Goal: Task Accomplishment & Management: Use online tool/utility

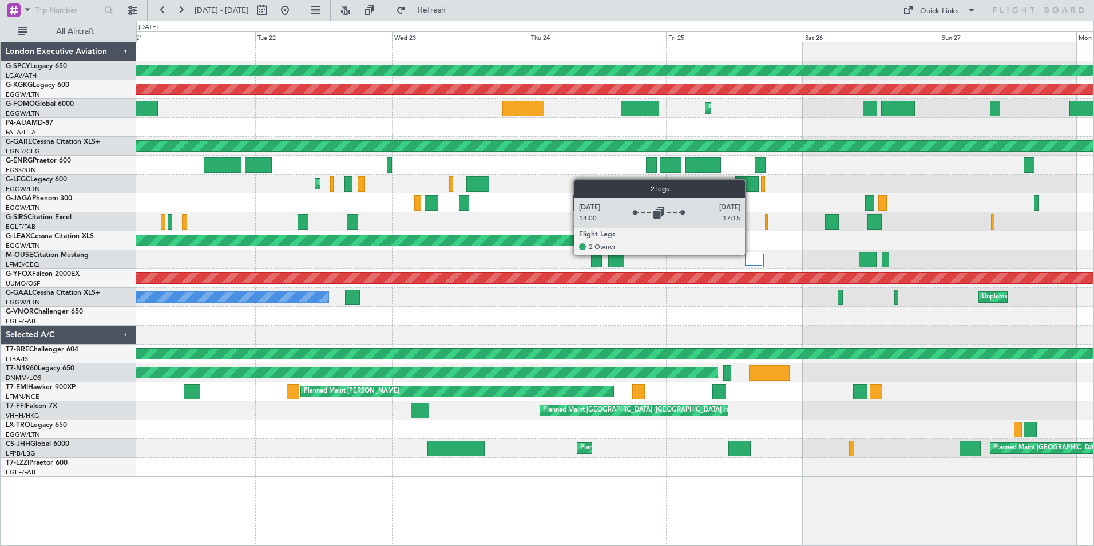
click at [750, 254] on div at bounding box center [753, 259] width 17 height 14
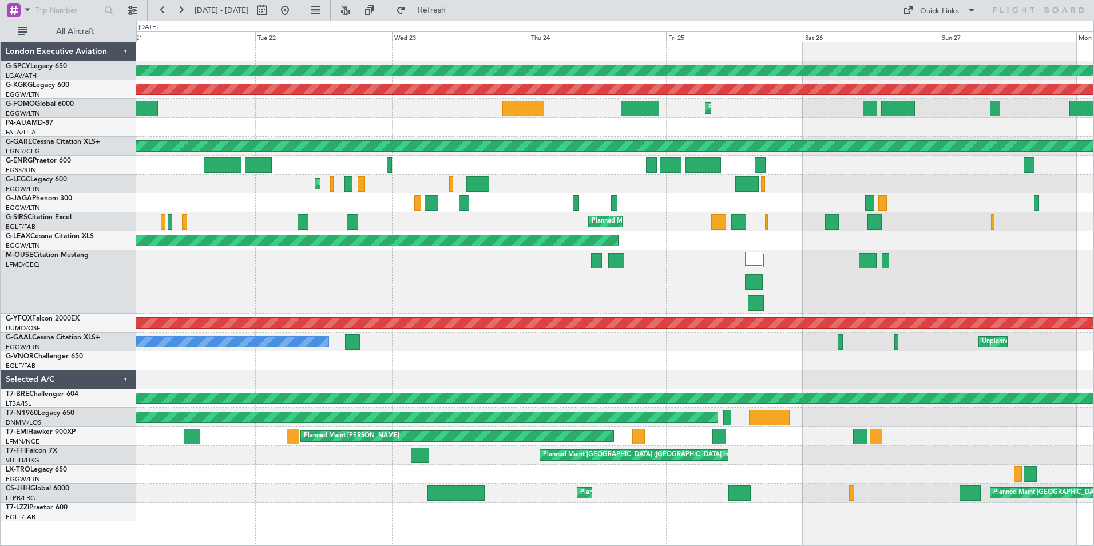
click at [751, 255] on div at bounding box center [753, 259] width 17 height 14
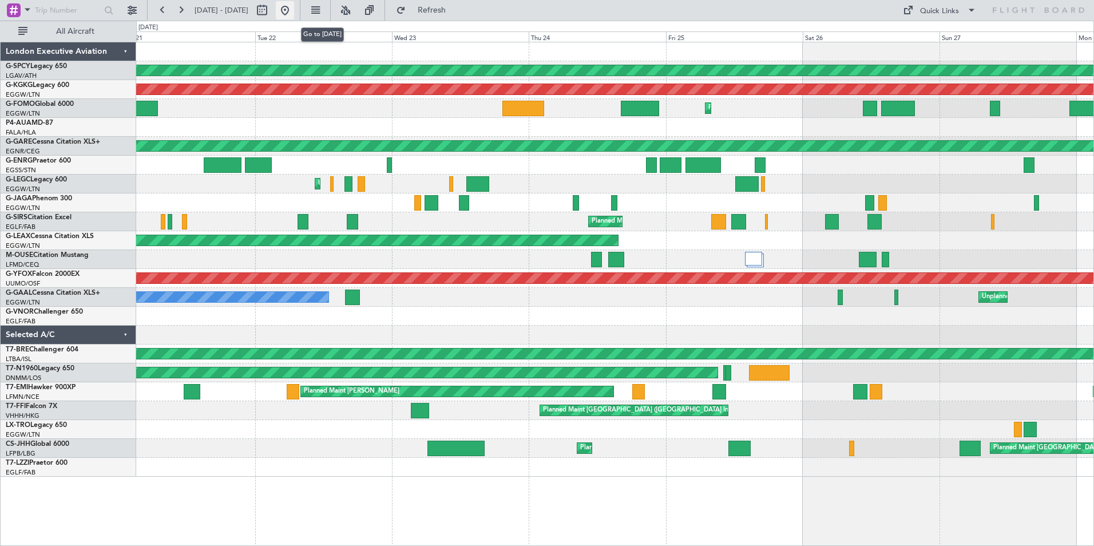
click at [294, 9] on button at bounding box center [285, 10] width 18 height 18
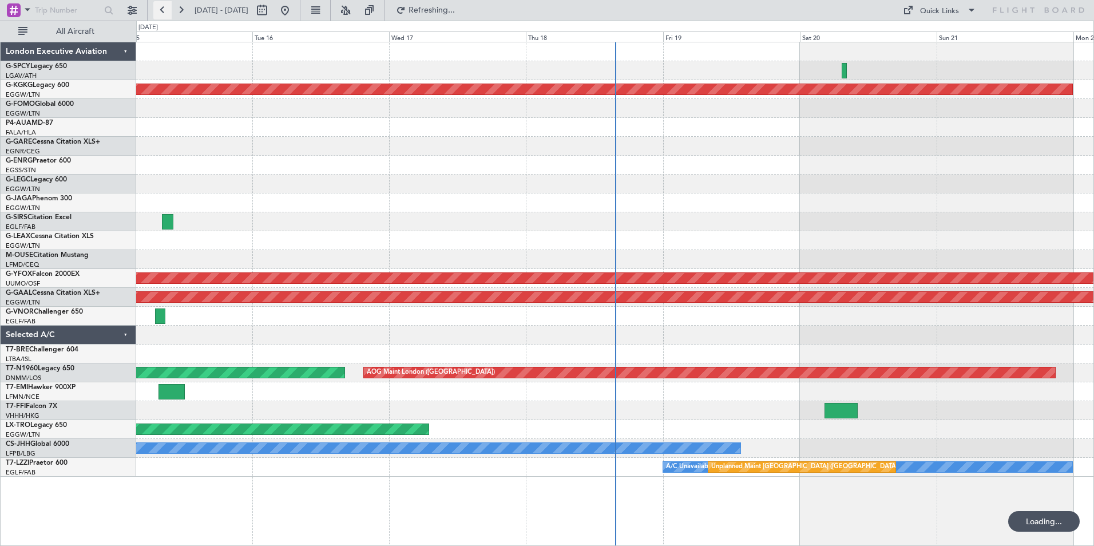
click at [160, 11] on button at bounding box center [162, 10] width 18 height 18
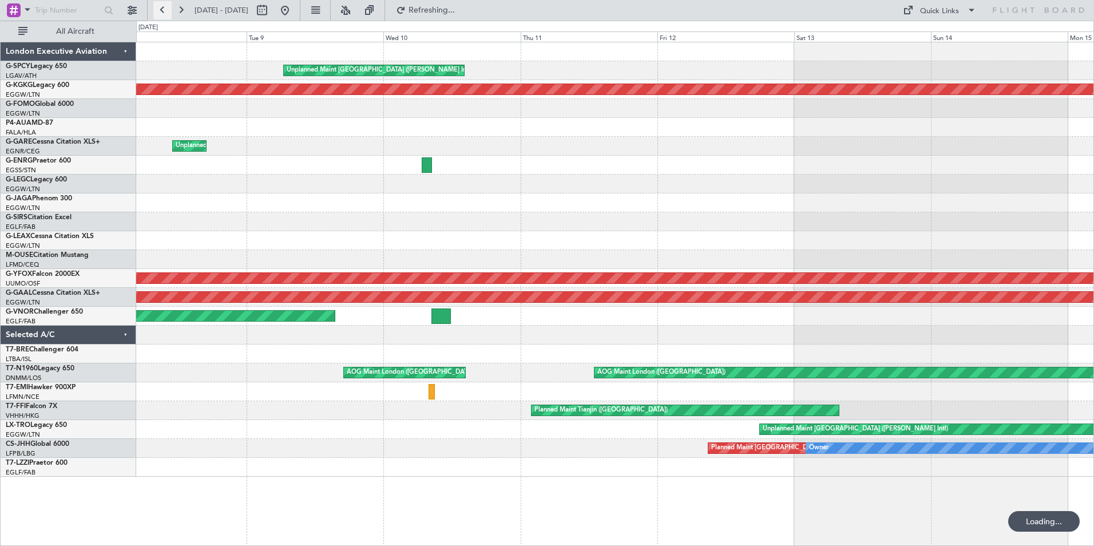
click at [160, 11] on button at bounding box center [162, 10] width 18 height 18
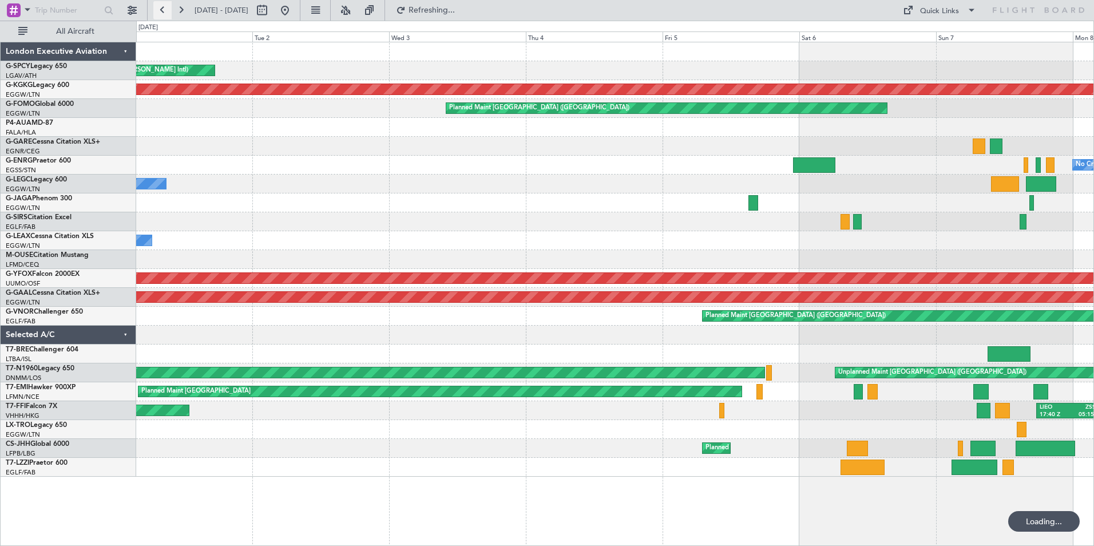
click at [160, 11] on button at bounding box center [162, 10] width 18 height 18
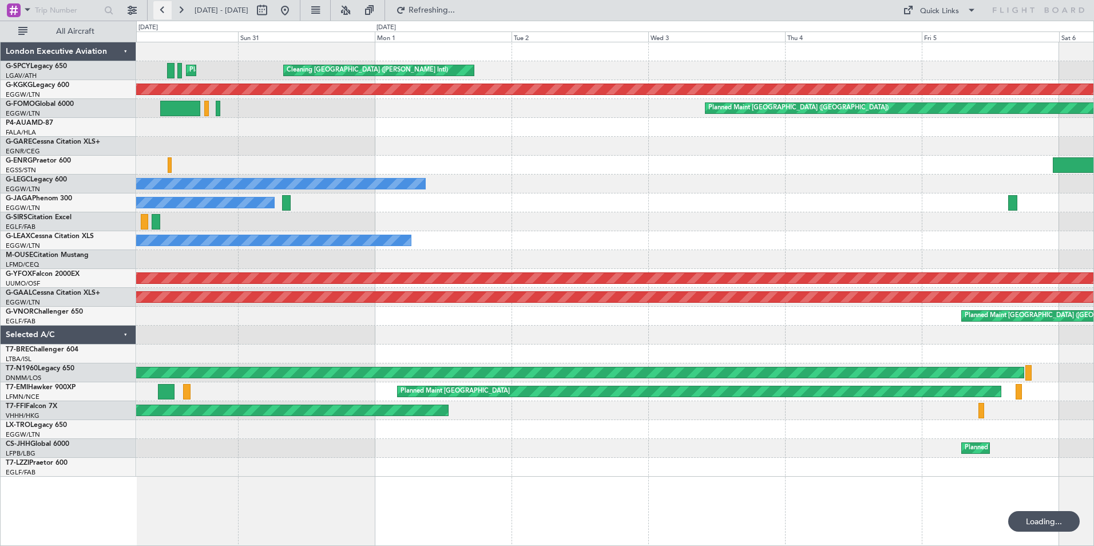
click at [160, 11] on button at bounding box center [162, 10] width 18 height 18
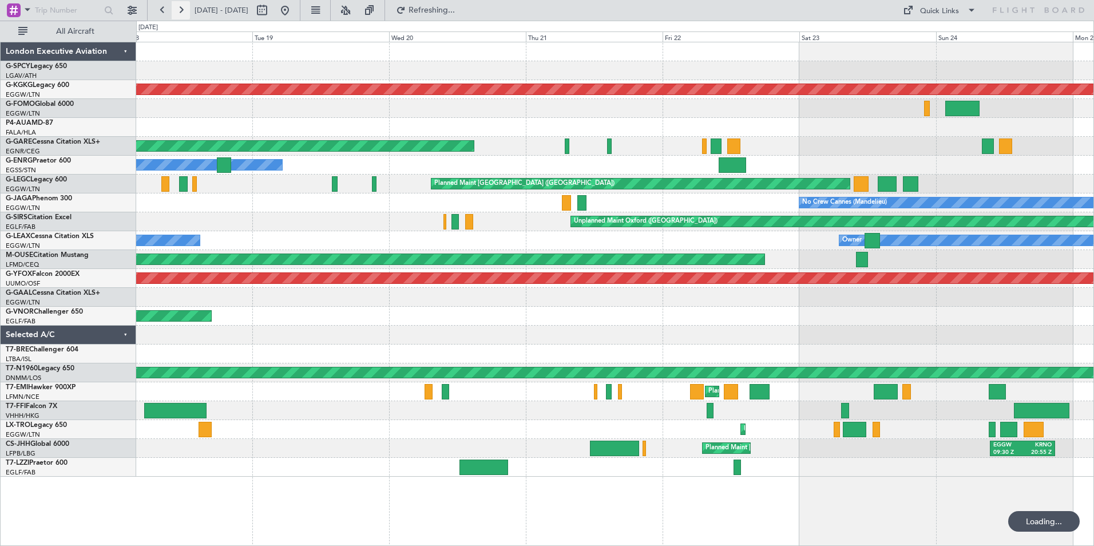
click at [178, 8] on button at bounding box center [181, 10] width 18 height 18
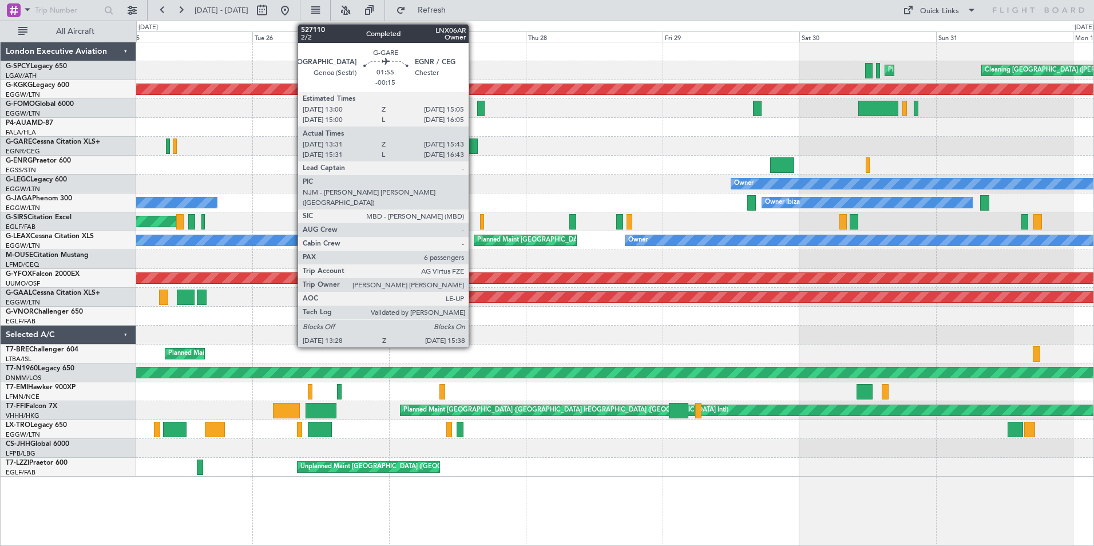
click at [474, 144] on div at bounding box center [471, 145] width 13 height 15
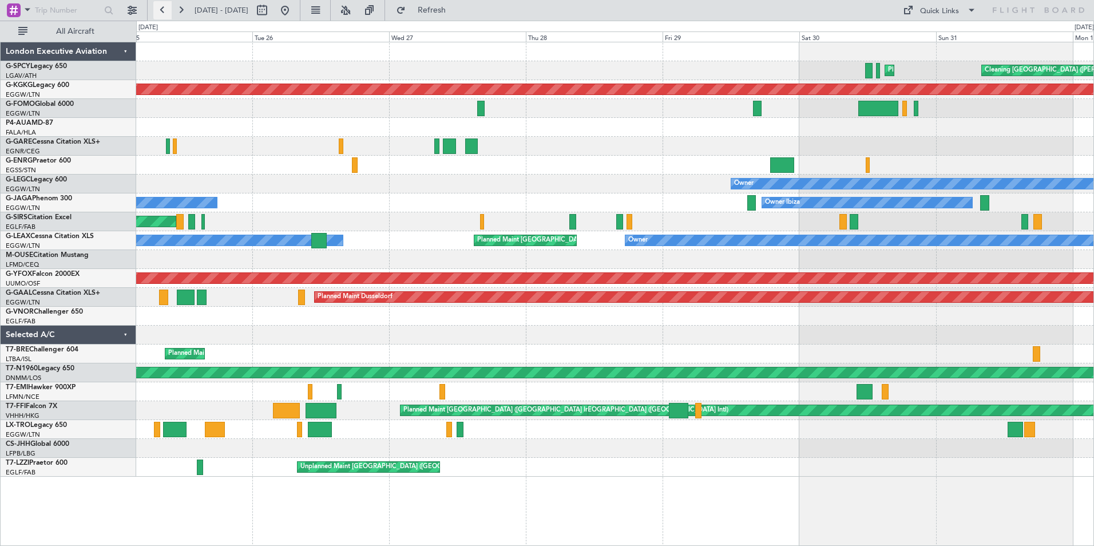
click at [160, 13] on button at bounding box center [162, 10] width 18 height 18
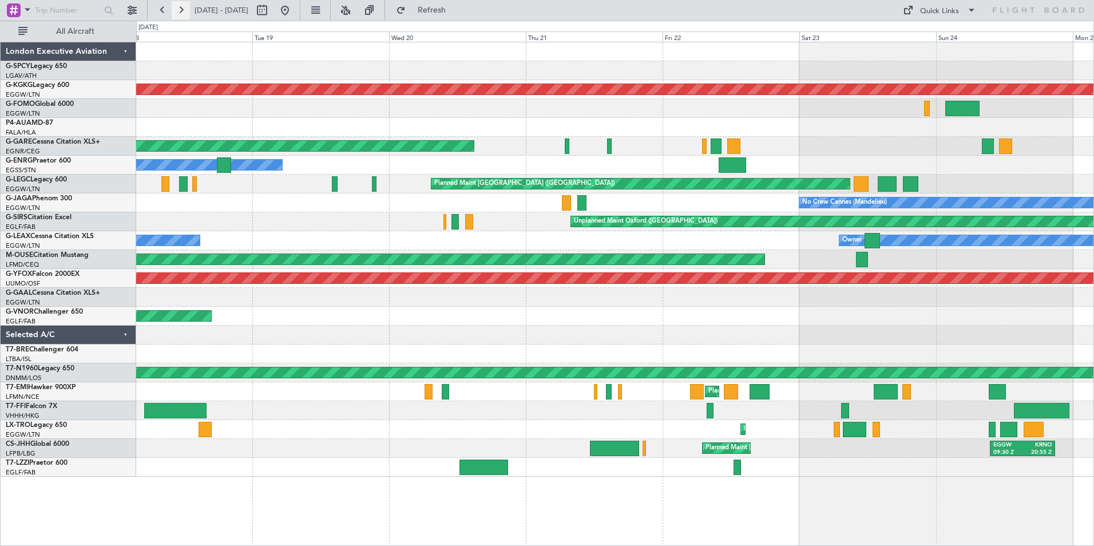
click at [177, 14] on button at bounding box center [181, 10] width 18 height 18
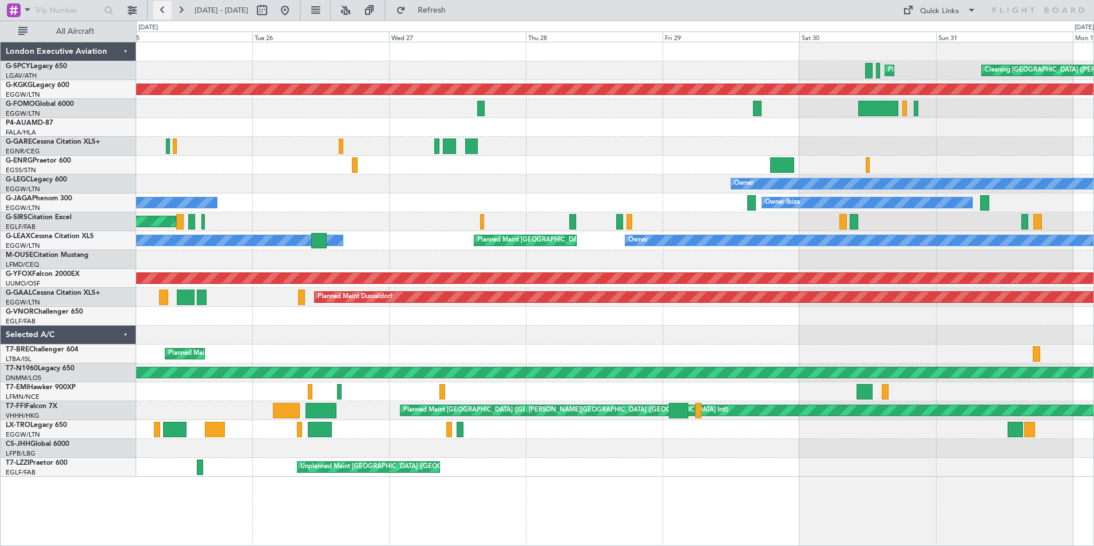
click at [163, 16] on button at bounding box center [162, 10] width 18 height 18
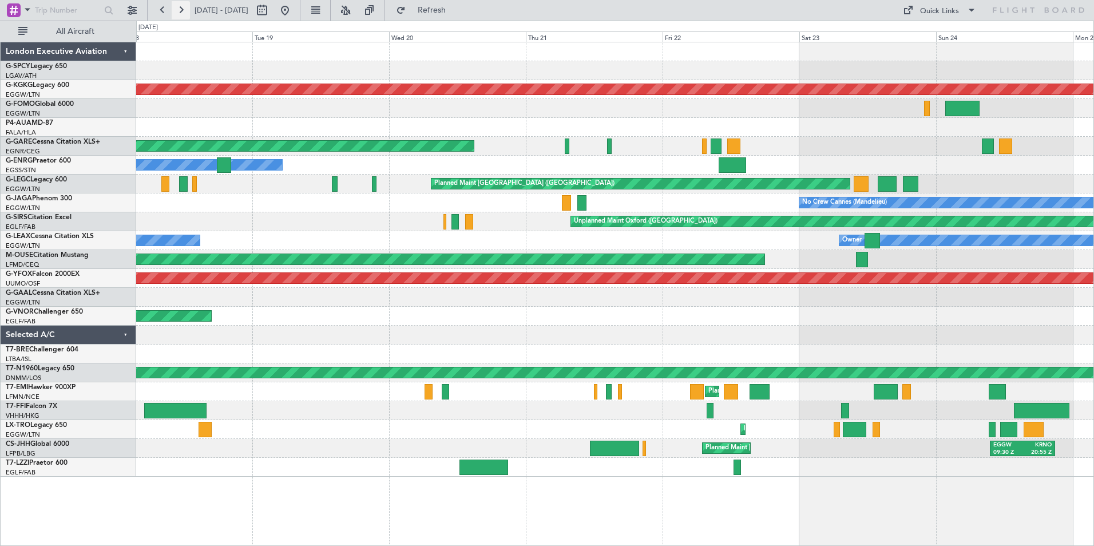
click at [178, 5] on button at bounding box center [181, 10] width 18 height 18
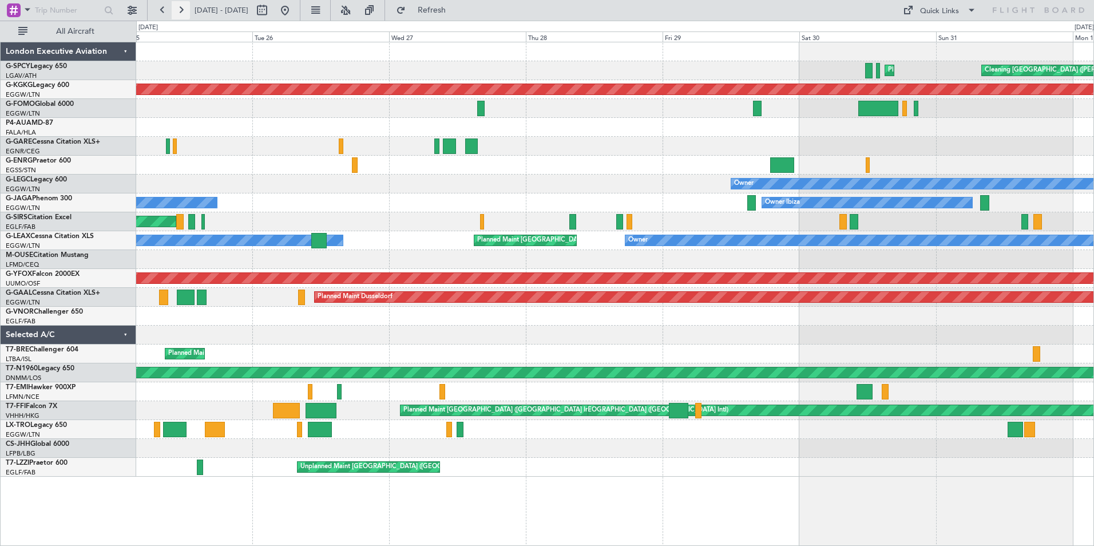
click at [179, 10] on button at bounding box center [181, 10] width 18 height 18
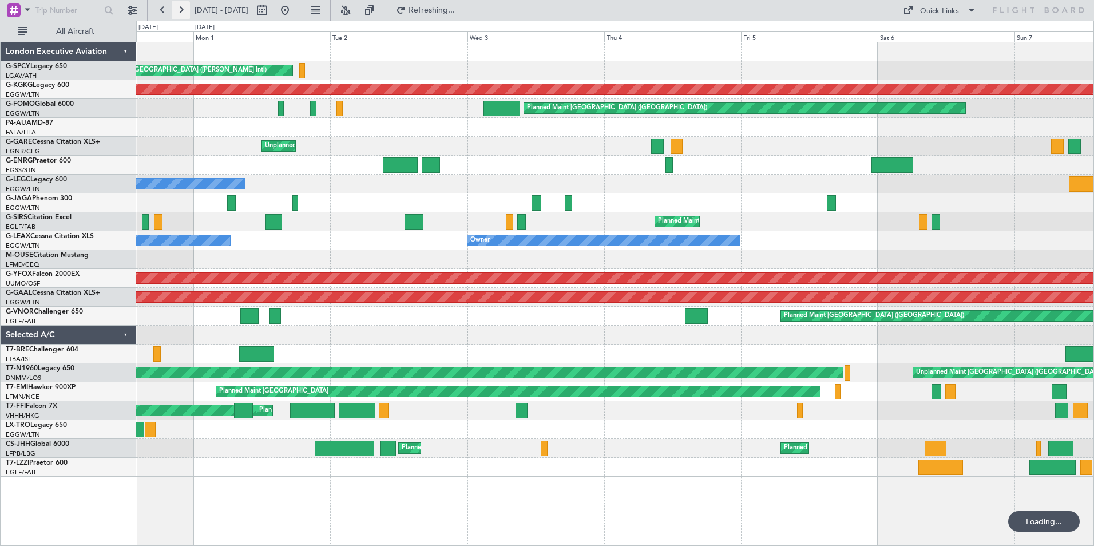
click at [179, 10] on button at bounding box center [181, 10] width 18 height 18
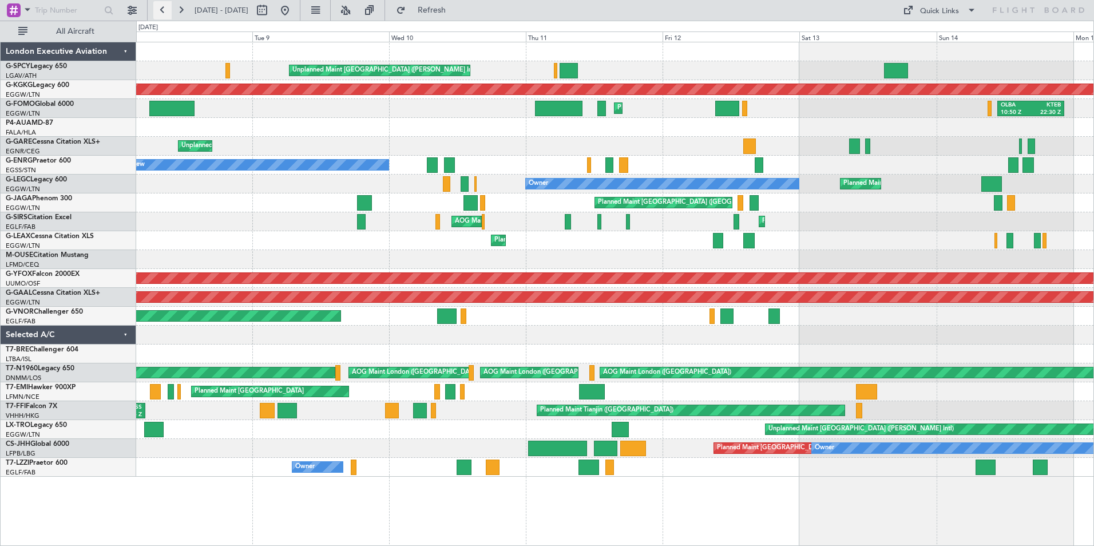
click at [161, 9] on button at bounding box center [162, 10] width 18 height 18
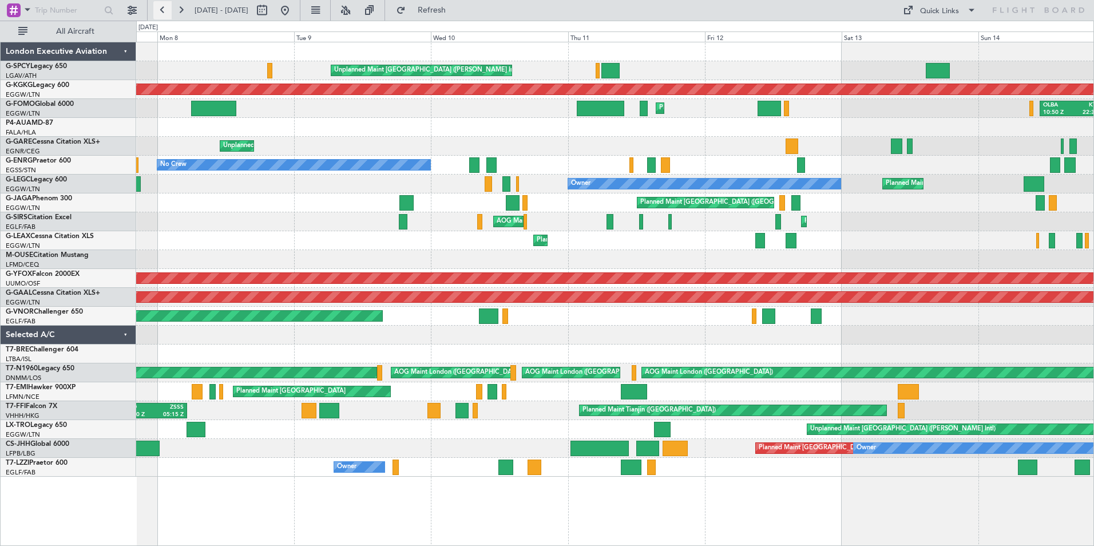
click at [161, 9] on button at bounding box center [162, 10] width 18 height 18
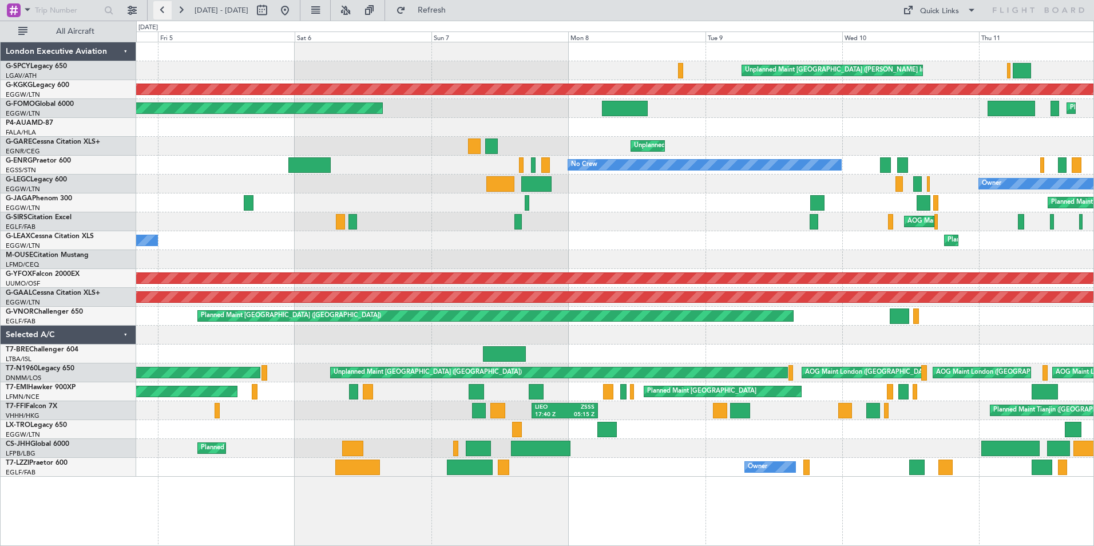
click at [161, 9] on button at bounding box center [162, 10] width 18 height 18
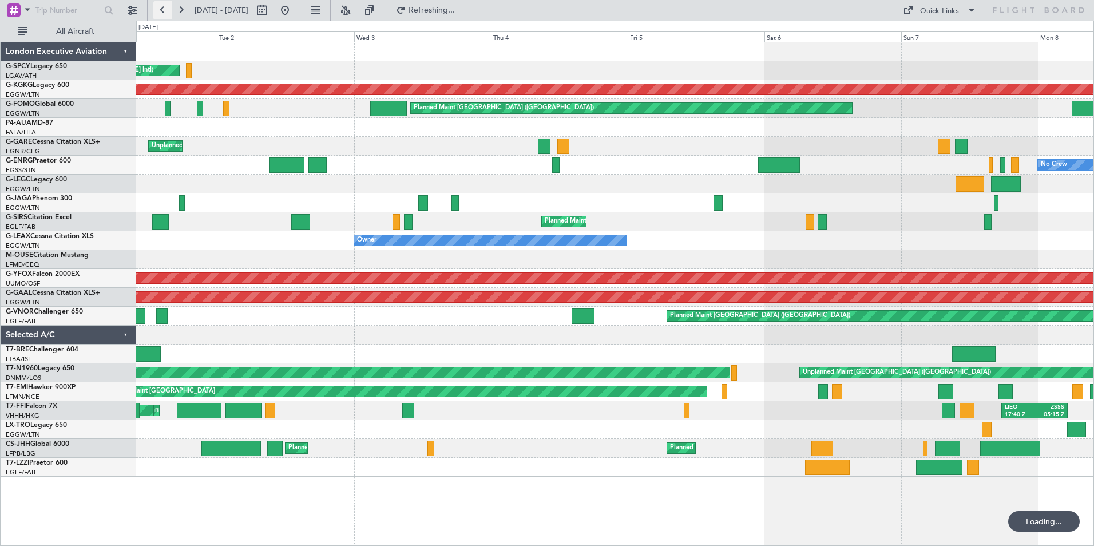
click at [161, 9] on button at bounding box center [162, 10] width 18 height 18
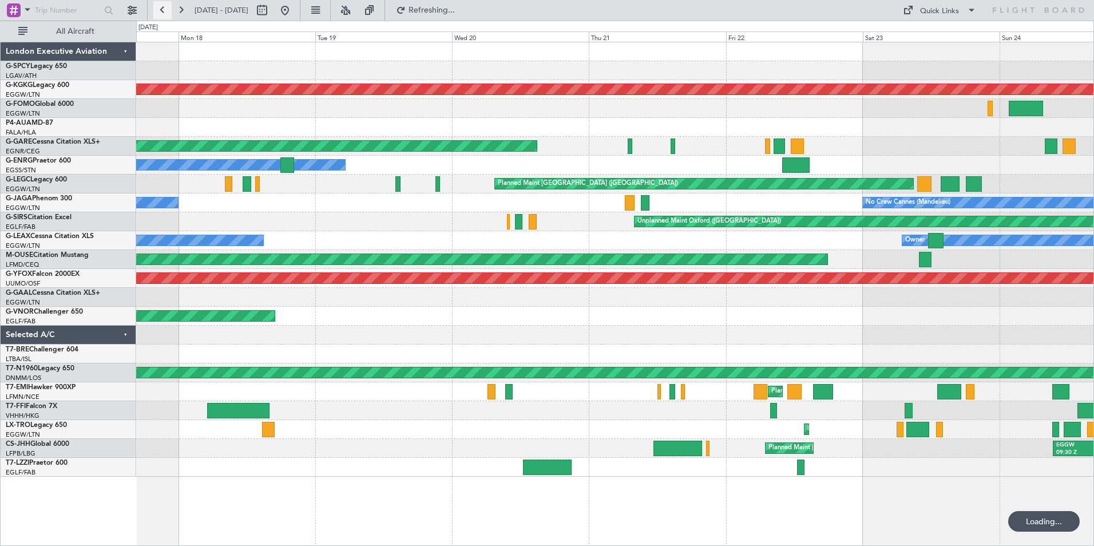
click at [161, 9] on button at bounding box center [162, 10] width 18 height 18
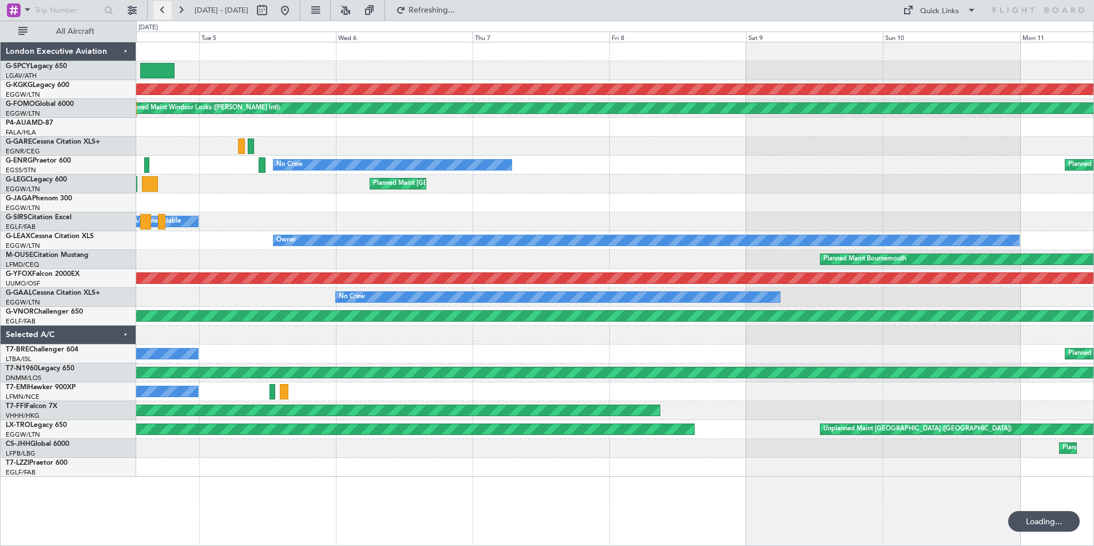
click at [161, 9] on button at bounding box center [162, 10] width 18 height 18
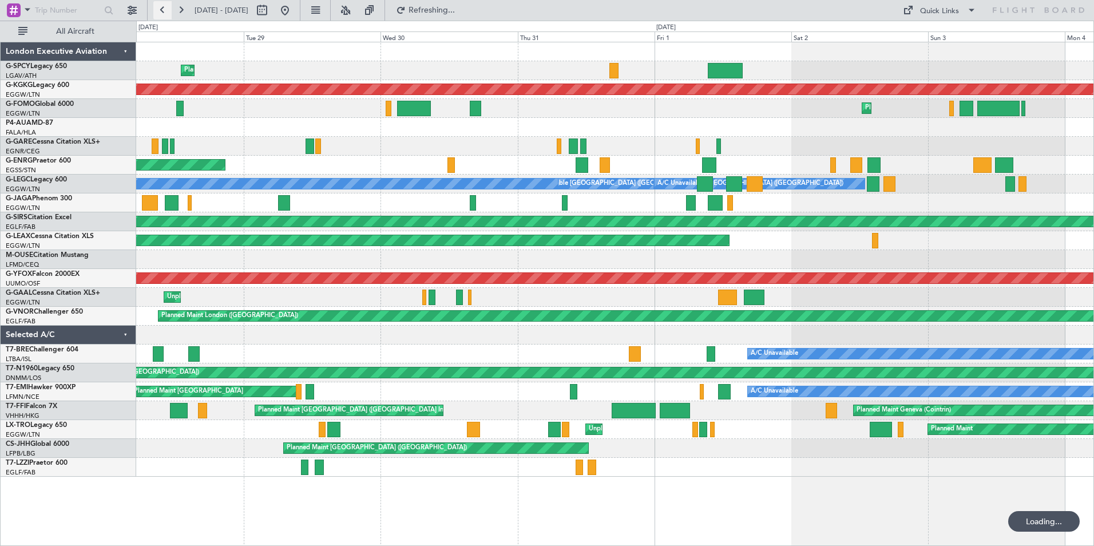
click at [161, 9] on button at bounding box center [162, 10] width 18 height 18
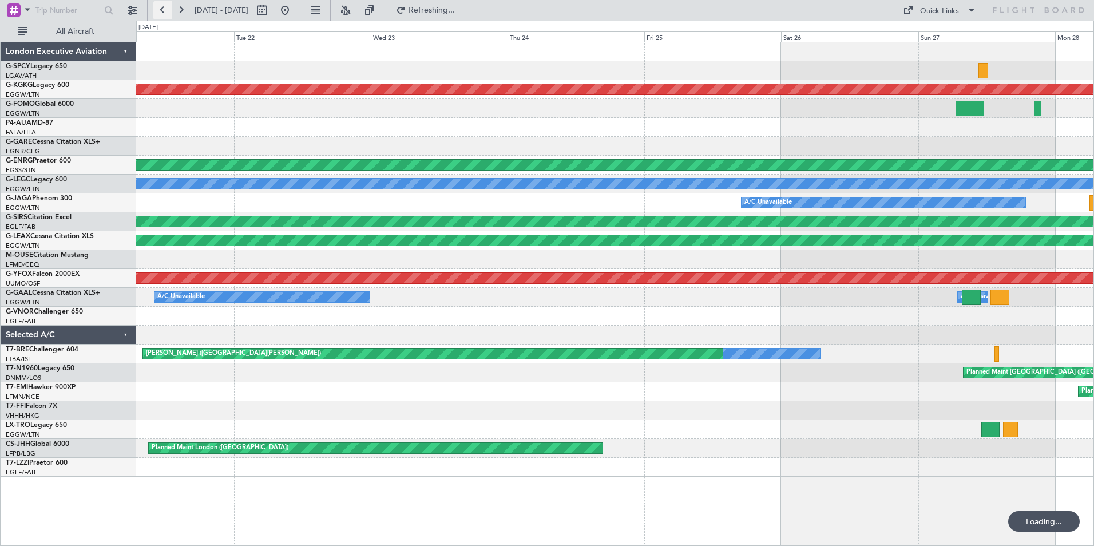
click at [161, 9] on button at bounding box center [162, 10] width 18 height 18
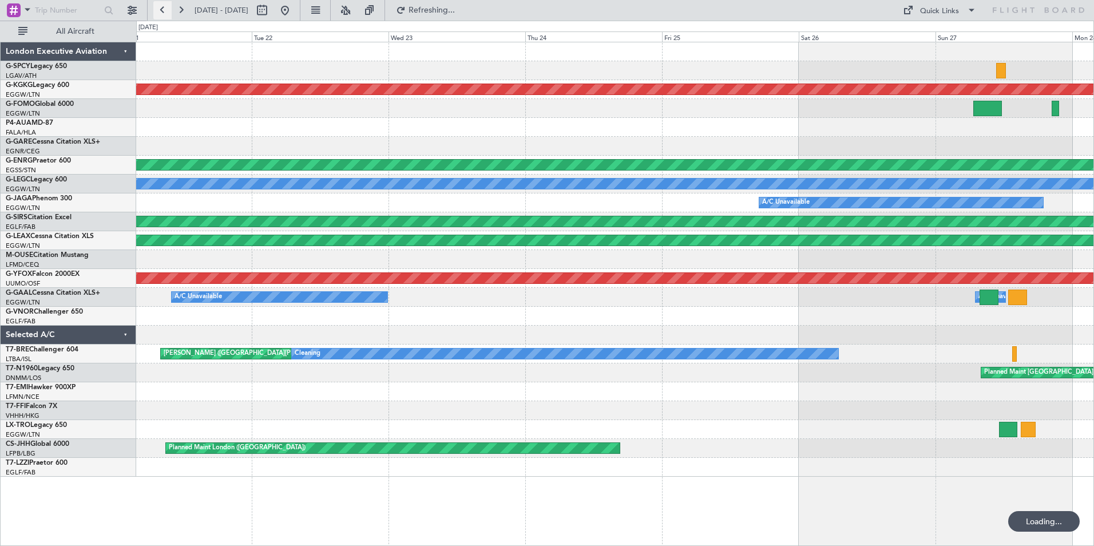
click at [161, 9] on button at bounding box center [162, 10] width 18 height 18
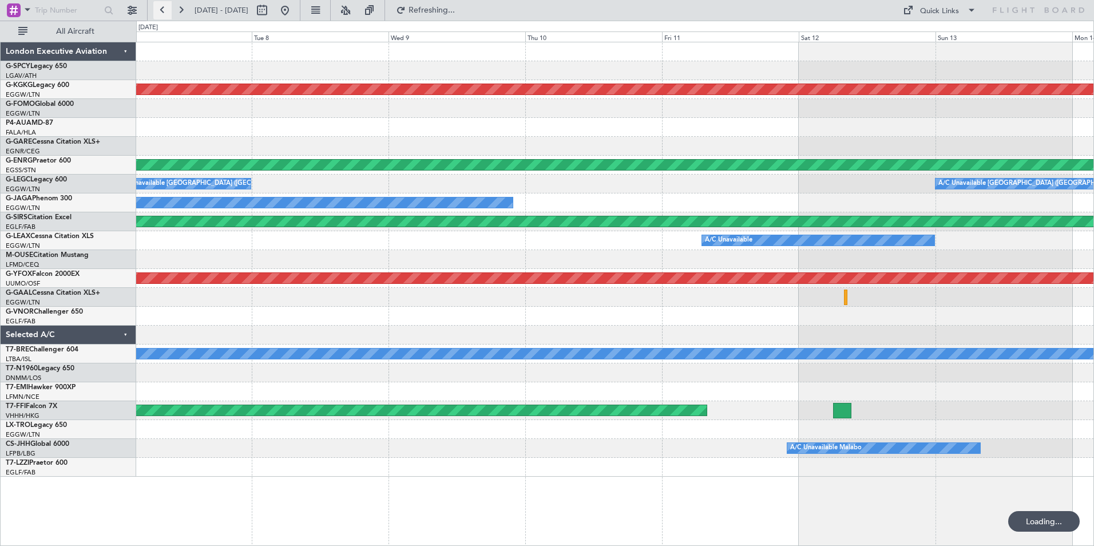
click at [161, 9] on button at bounding box center [162, 10] width 18 height 18
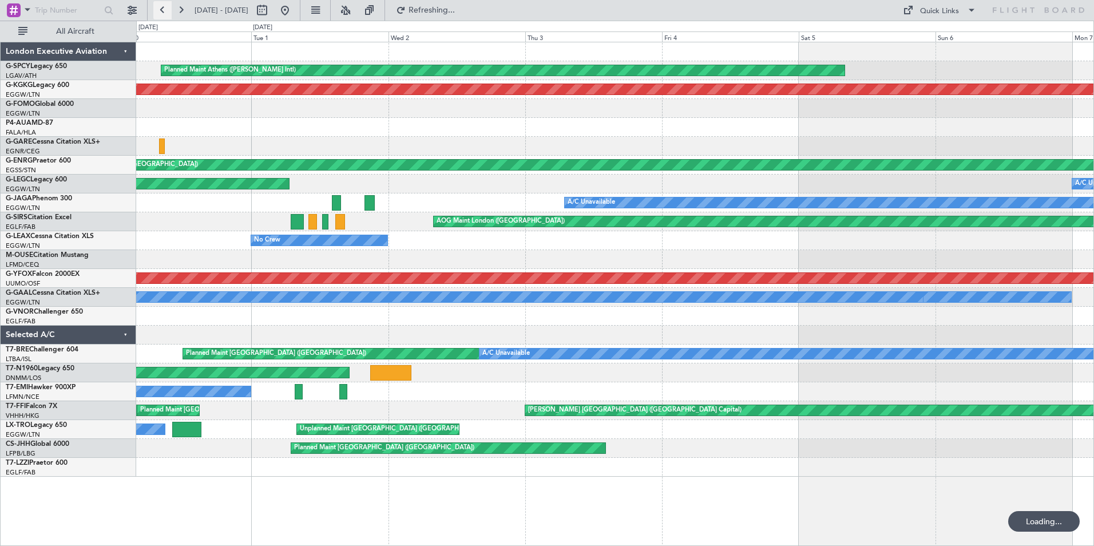
click at [161, 9] on button at bounding box center [162, 10] width 18 height 18
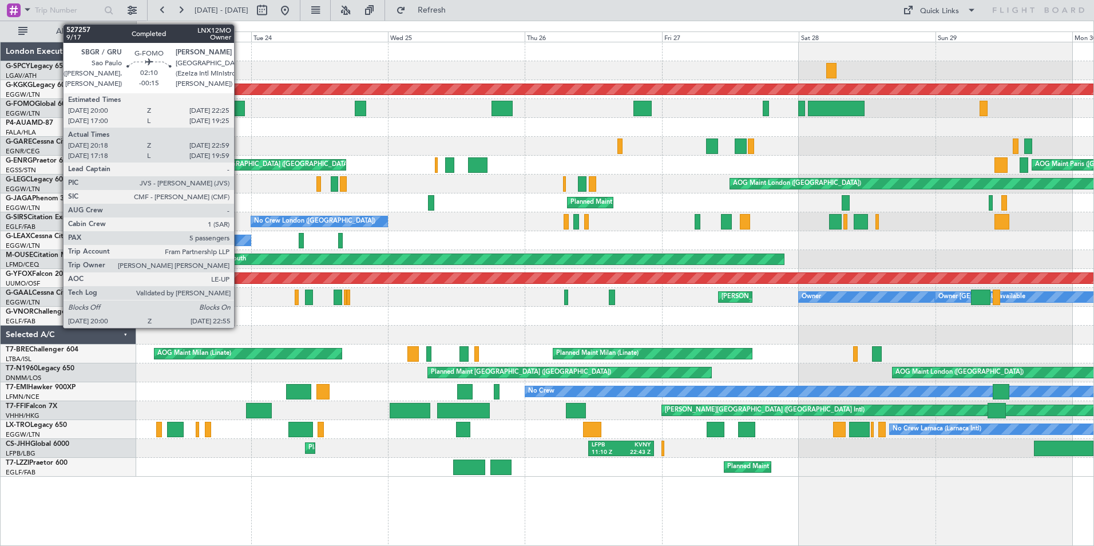
click at [239, 109] on div at bounding box center [236, 108] width 17 height 15
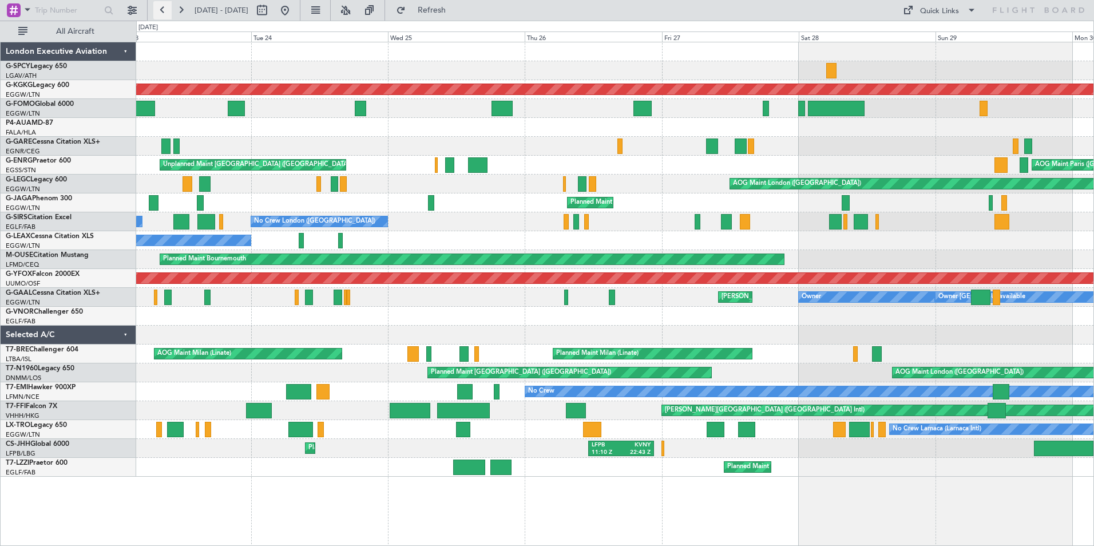
click at [163, 9] on button at bounding box center [162, 10] width 18 height 18
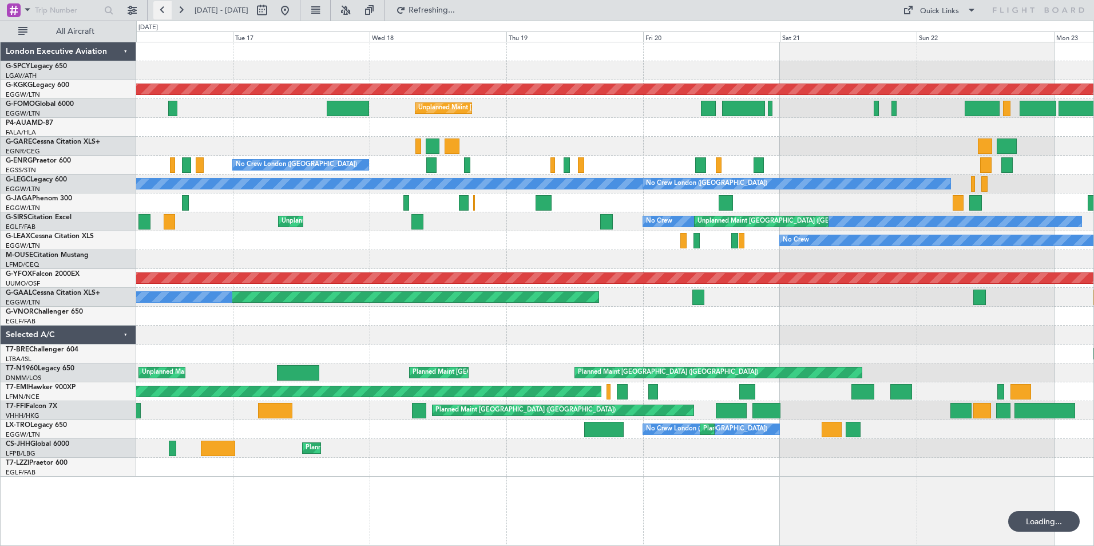
click at [163, 9] on button at bounding box center [162, 10] width 18 height 18
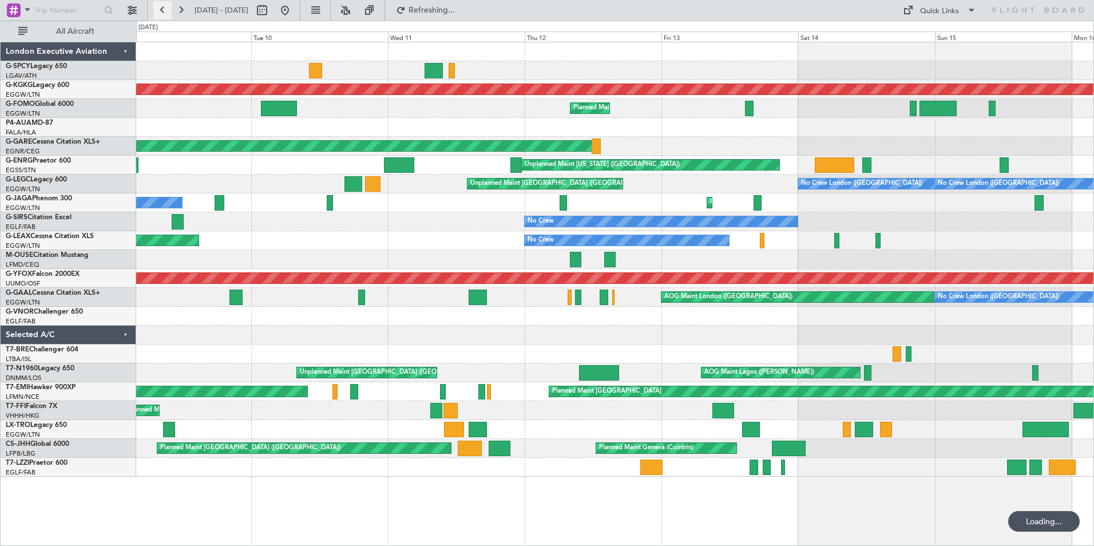
click at [163, 9] on button at bounding box center [162, 10] width 18 height 18
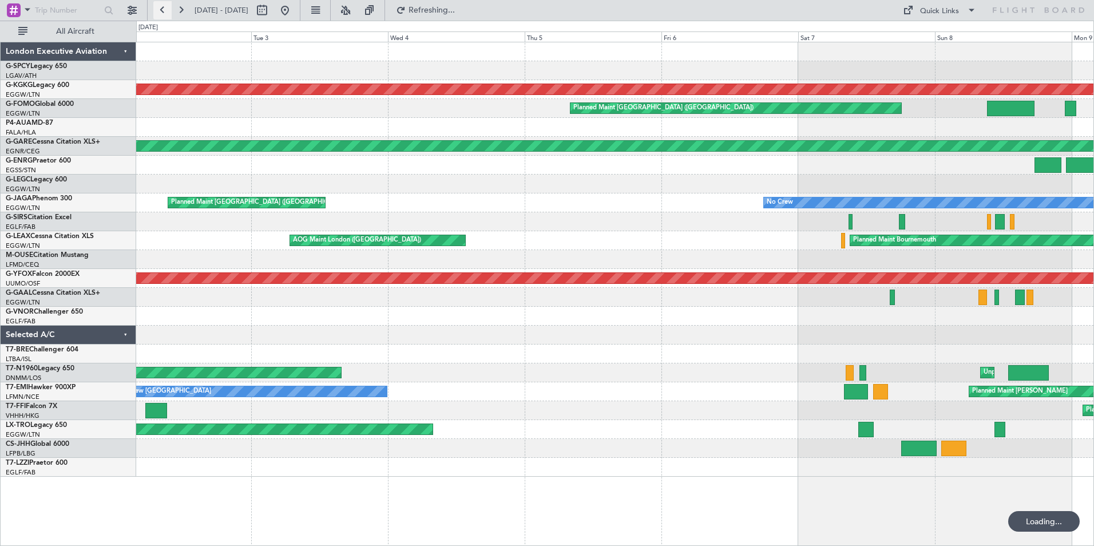
click at [163, 9] on button at bounding box center [162, 10] width 18 height 18
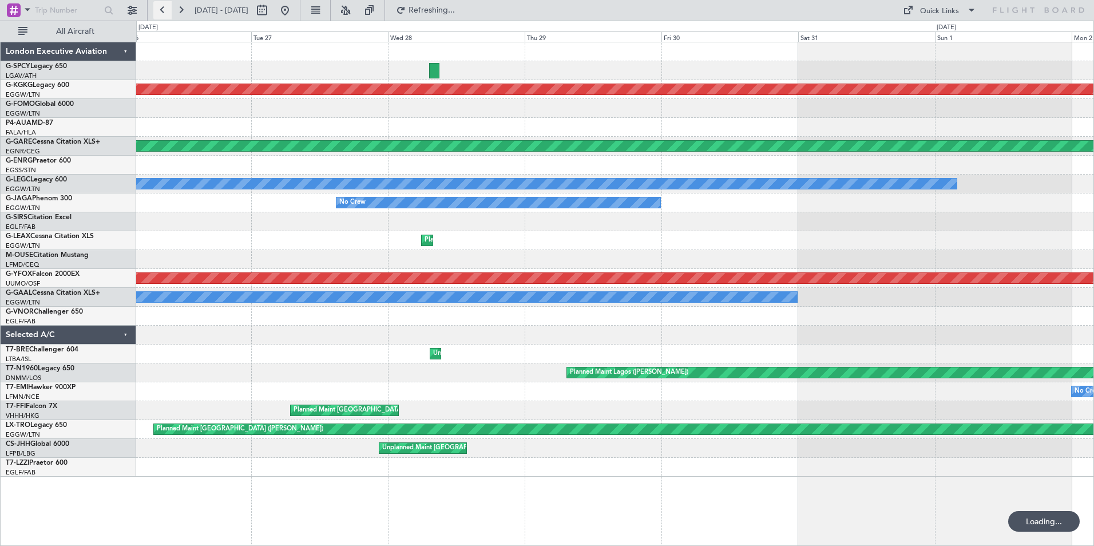
click at [163, 9] on button at bounding box center [162, 10] width 18 height 18
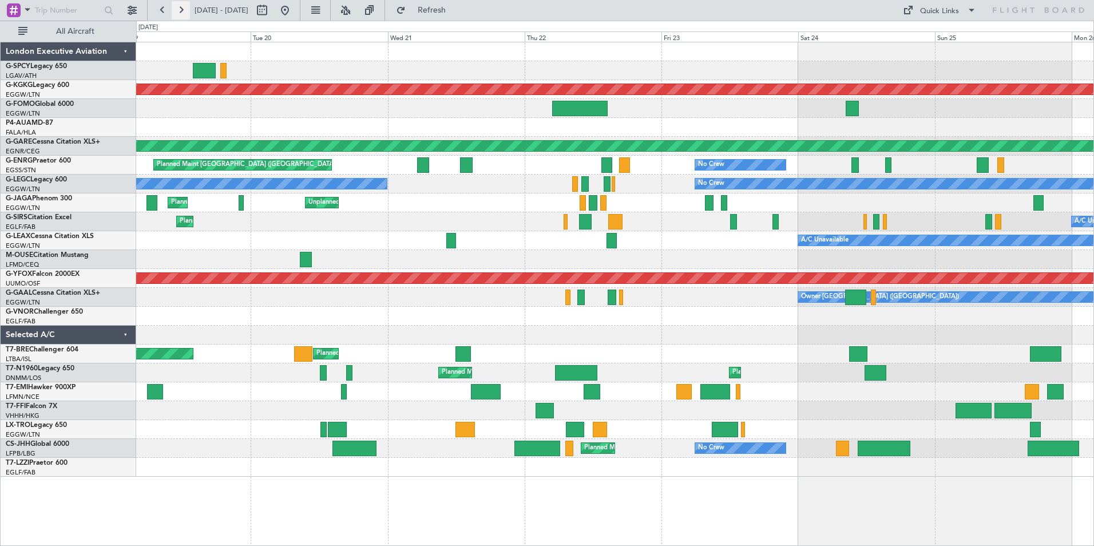
click at [180, 8] on button at bounding box center [181, 10] width 18 height 18
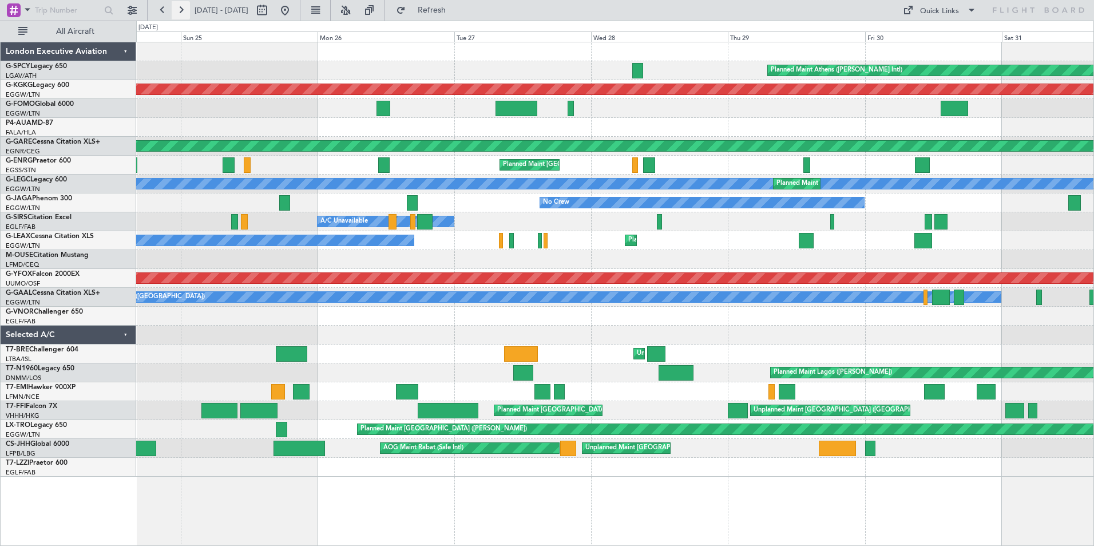
click at [180, 8] on button at bounding box center [181, 10] width 18 height 18
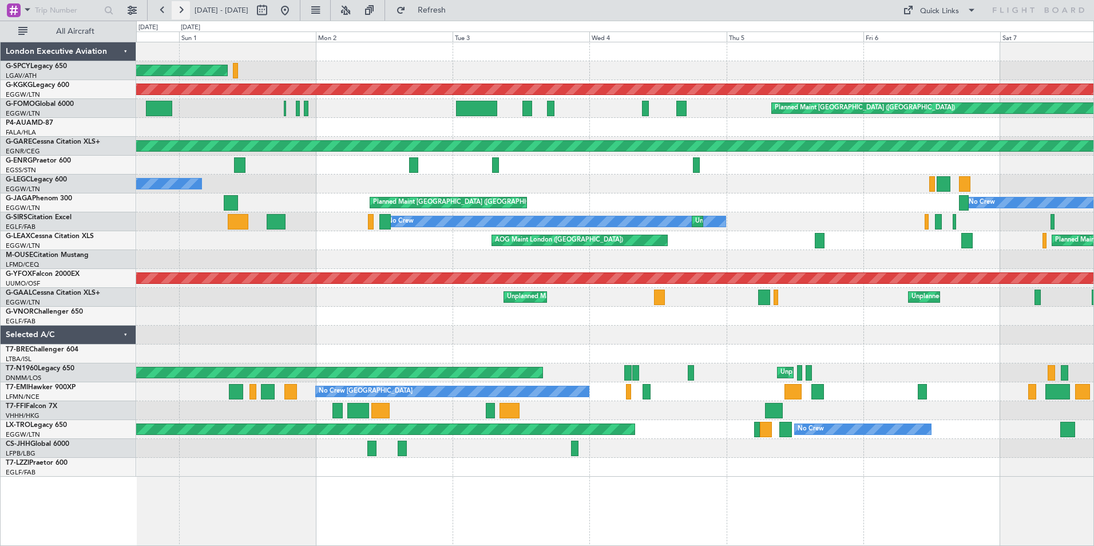
click at [180, 8] on button at bounding box center [181, 10] width 18 height 18
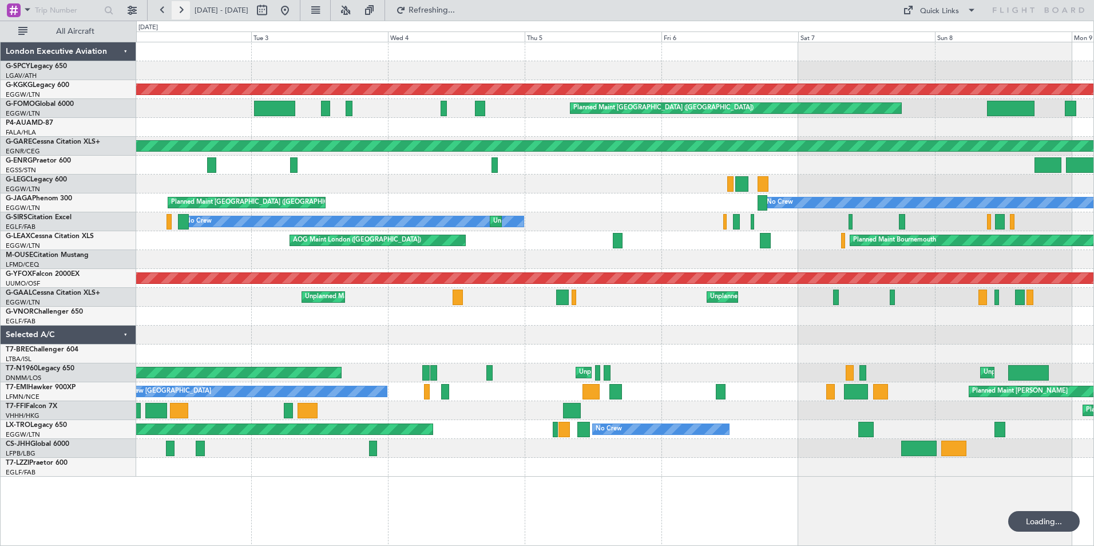
click at [180, 8] on button at bounding box center [181, 10] width 18 height 18
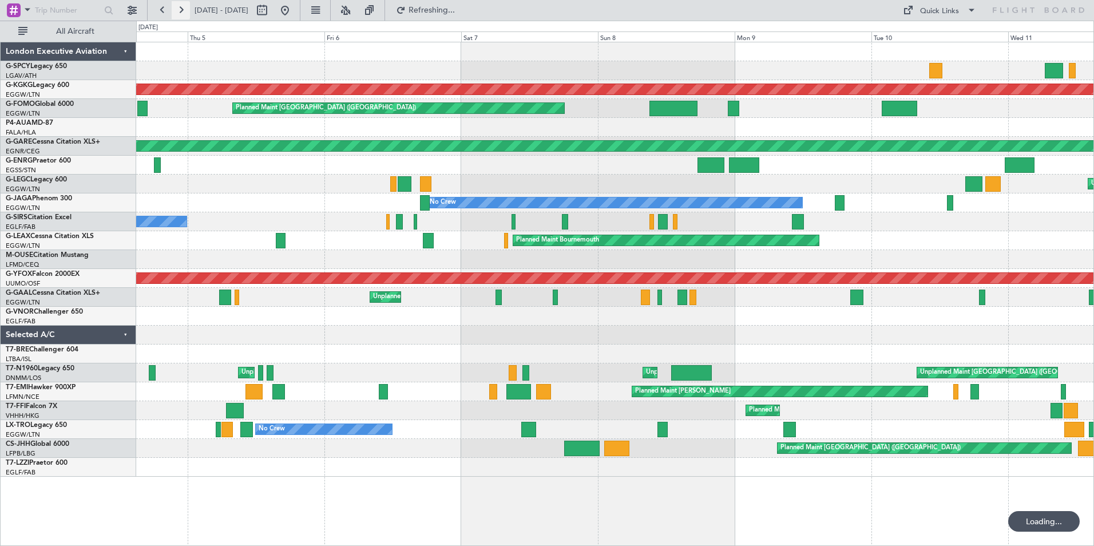
click at [180, 8] on button at bounding box center [181, 10] width 18 height 18
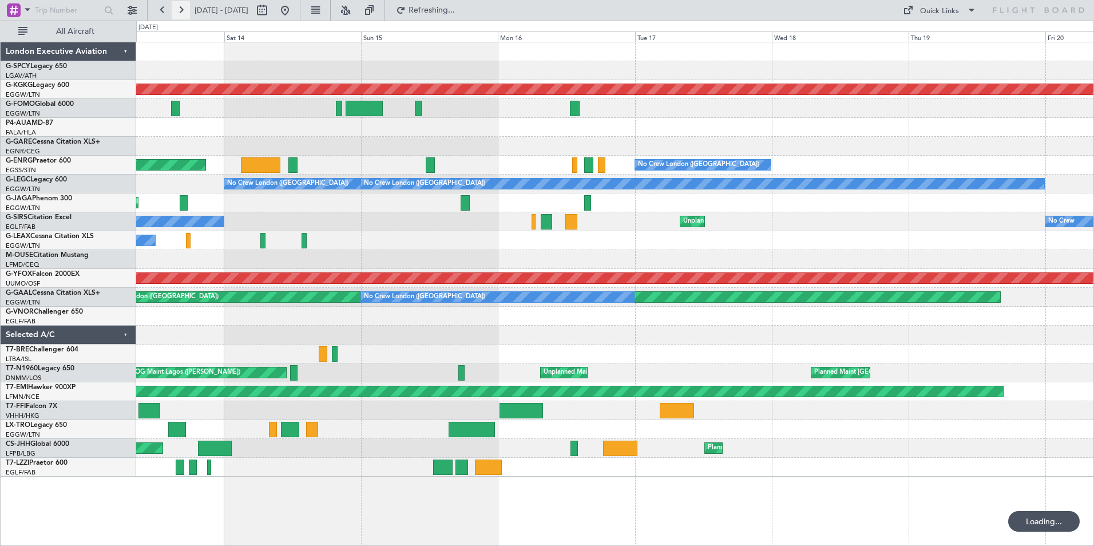
click at [180, 8] on button at bounding box center [181, 10] width 18 height 18
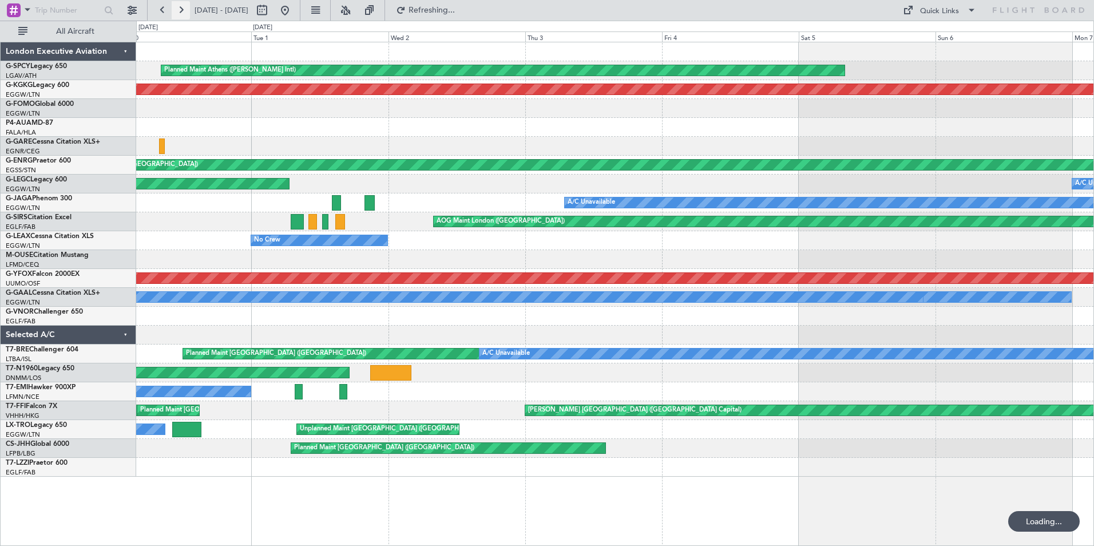
click at [180, 8] on button at bounding box center [181, 10] width 18 height 18
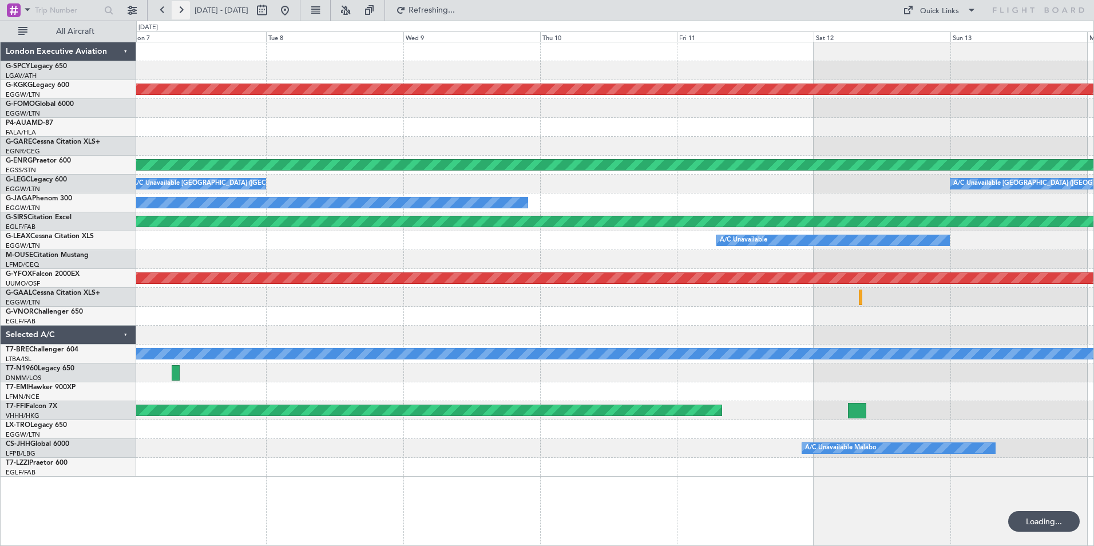
click at [180, 8] on button at bounding box center [181, 10] width 18 height 18
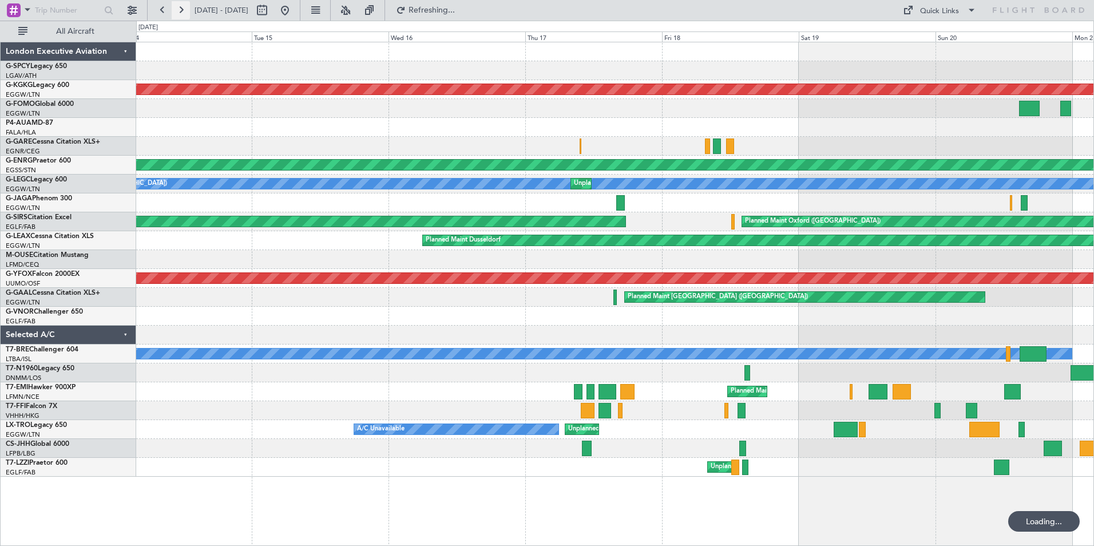
click at [180, 8] on button at bounding box center [181, 10] width 18 height 18
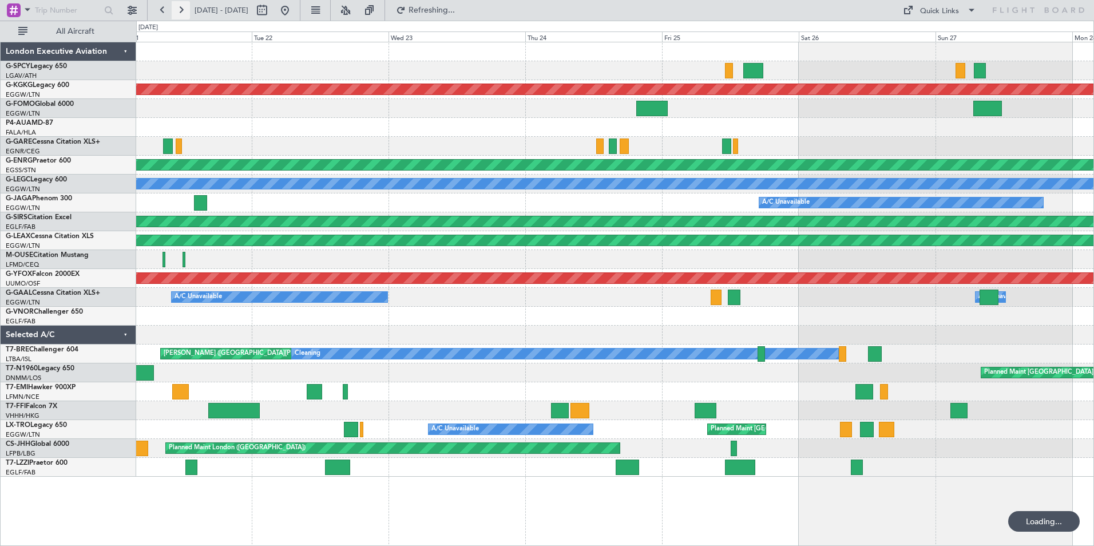
click at [180, 8] on button at bounding box center [181, 10] width 18 height 18
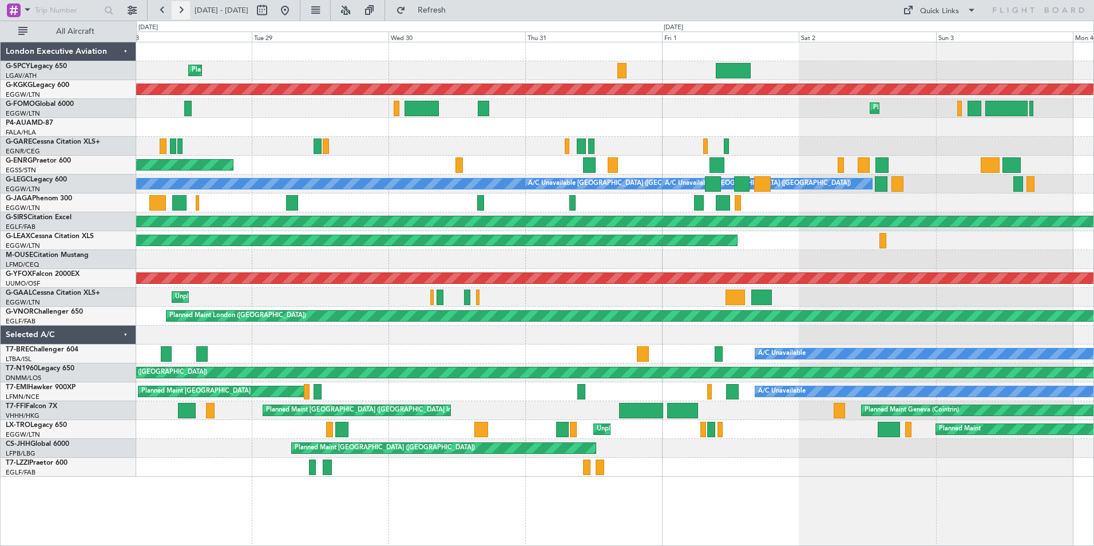
click at [185, 10] on button at bounding box center [181, 10] width 18 height 18
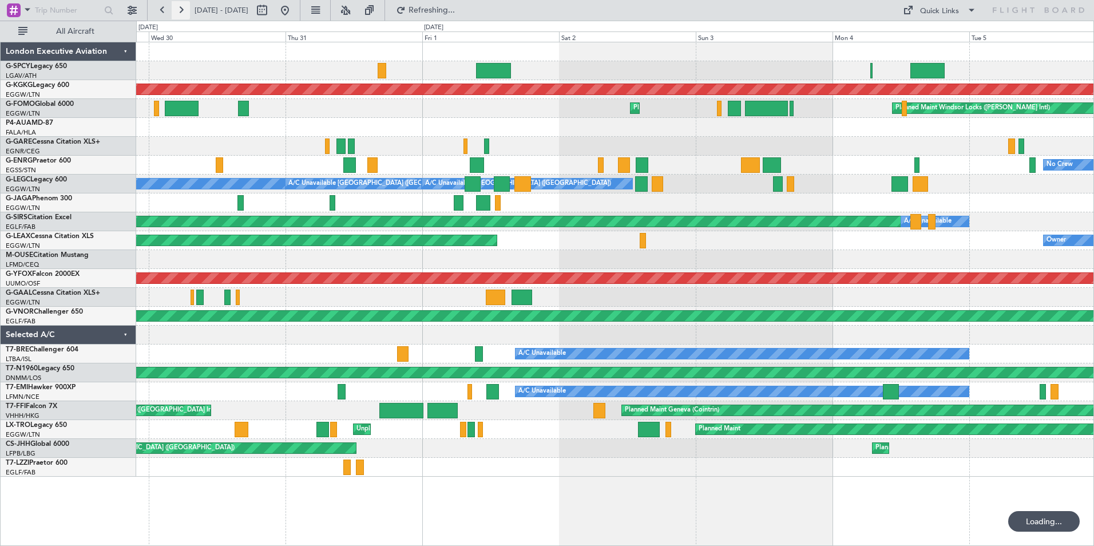
click at [185, 10] on button at bounding box center [181, 10] width 18 height 18
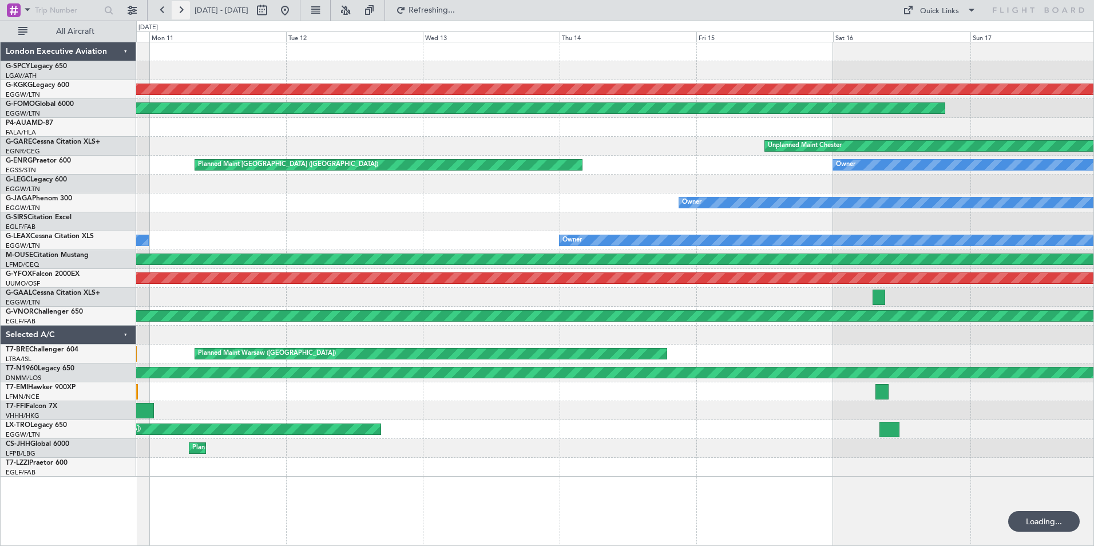
click at [185, 10] on button at bounding box center [181, 10] width 18 height 18
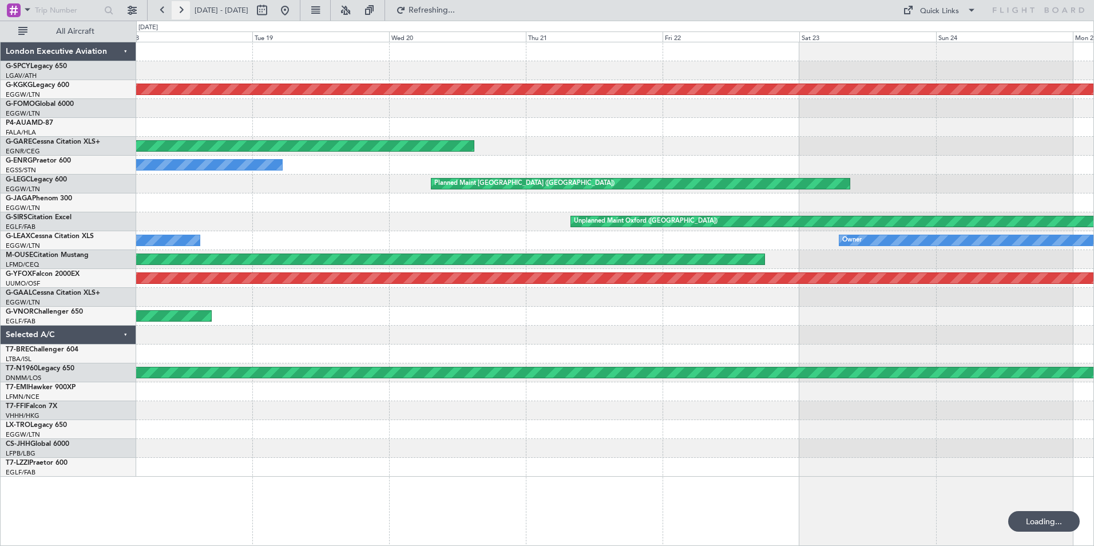
click at [185, 10] on button at bounding box center [181, 10] width 18 height 18
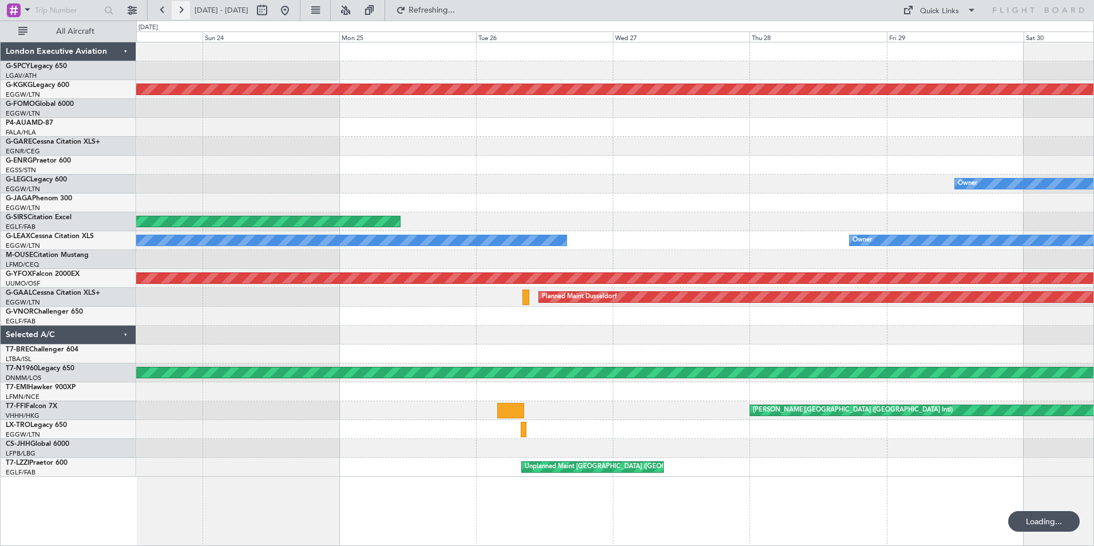
click at [186, 10] on button at bounding box center [181, 10] width 18 height 18
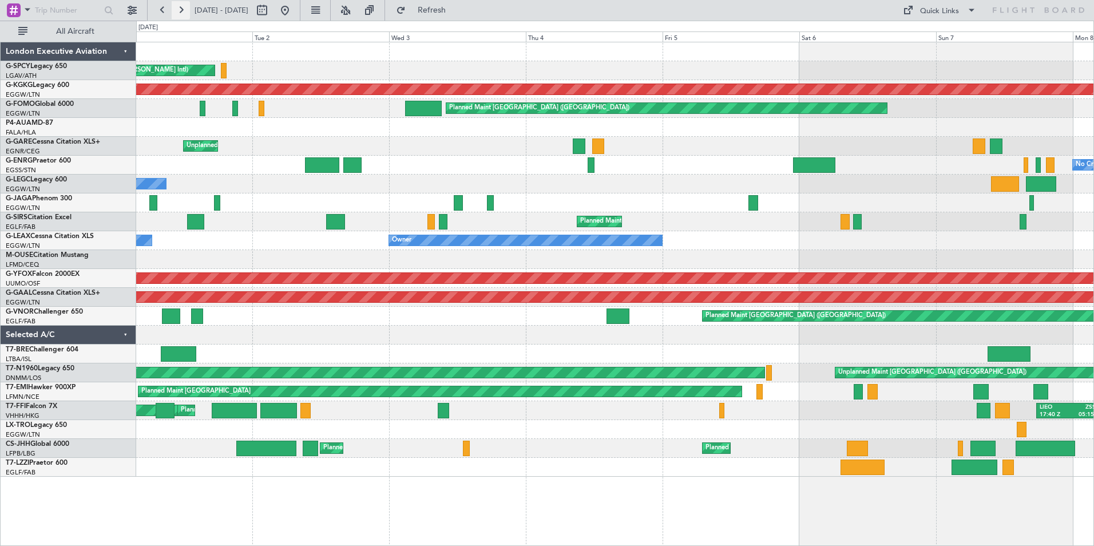
click at [184, 10] on button at bounding box center [181, 10] width 18 height 18
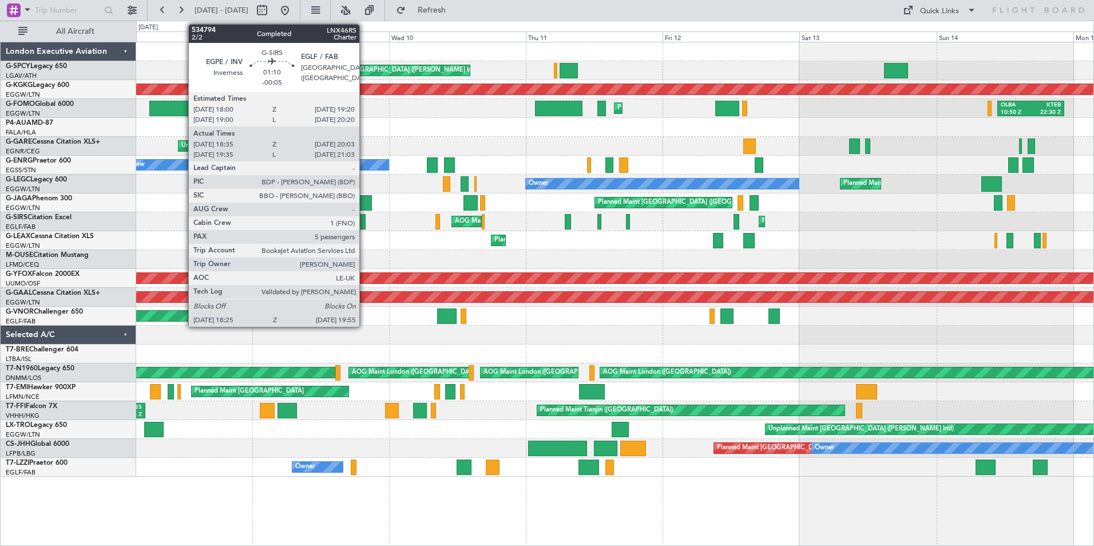
click at [365, 222] on div at bounding box center [361, 221] width 9 height 15
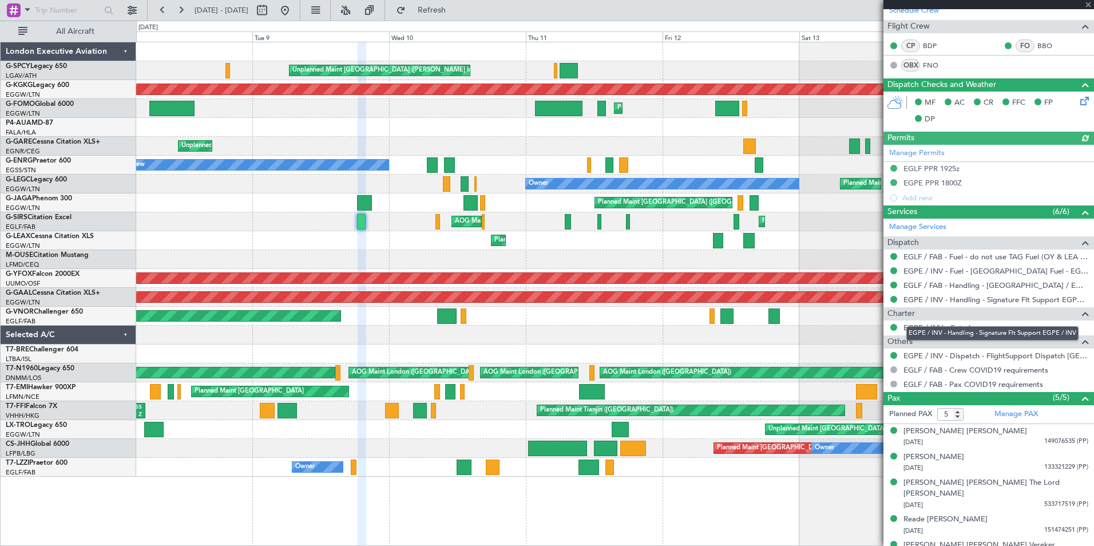
scroll to position [200, 0]
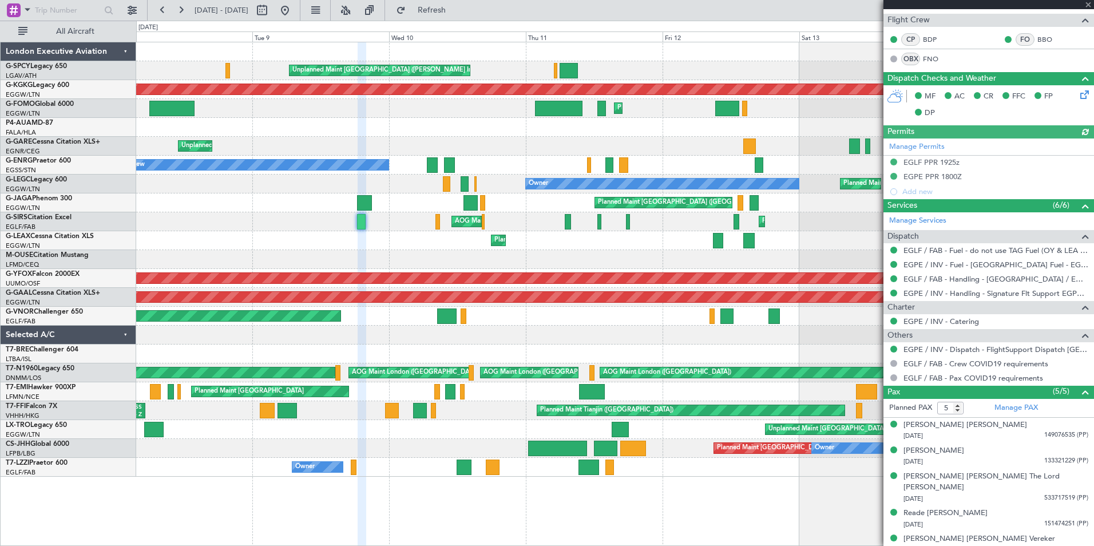
click at [1092, 5] on div at bounding box center [989, 4] width 211 height 9
click at [1090, 2] on span at bounding box center [1088, 5] width 11 height 10
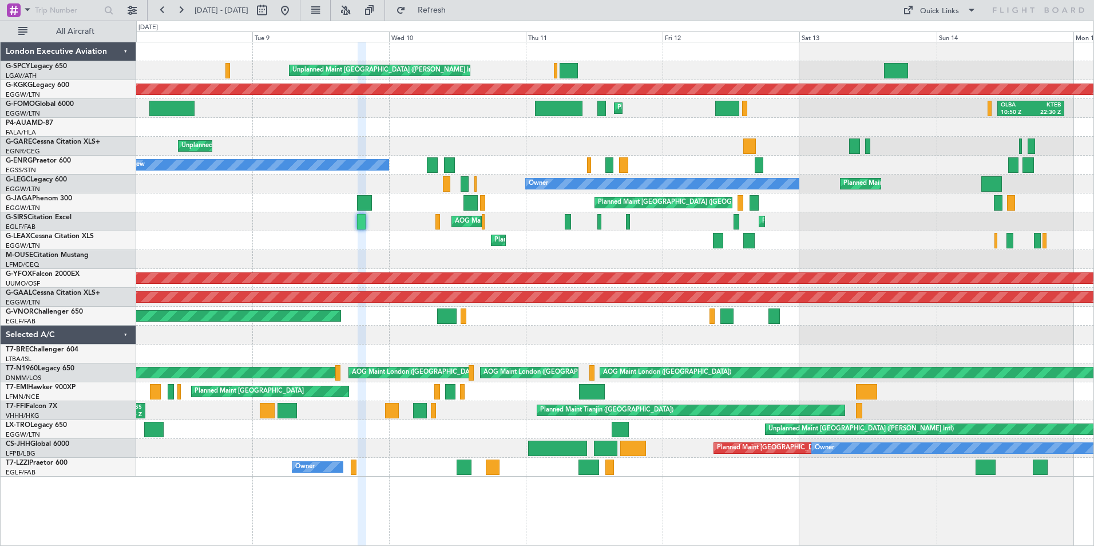
type input "0"
